Goal: Navigation & Orientation: Find specific page/section

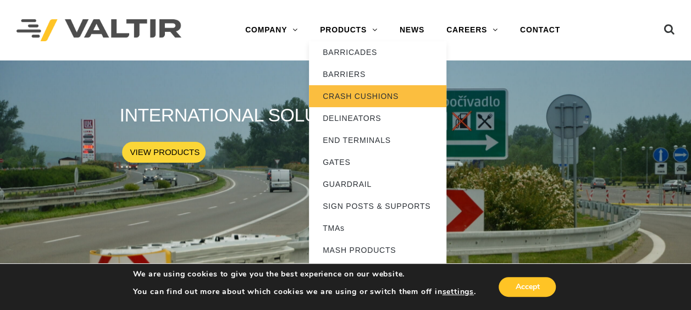
click at [353, 99] on link "CRASH CUSHIONS" at bounding box center [377, 96] width 137 height 22
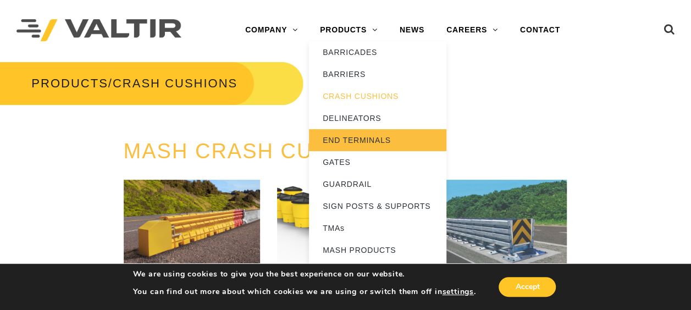
click at [359, 130] on link "END TERMINALS" at bounding box center [377, 140] width 137 height 22
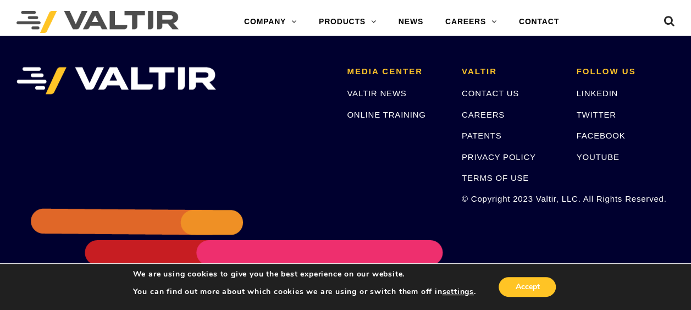
scroll to position [1517, 0]
